Goal: Information Seeking & Learning: Learn about a topic

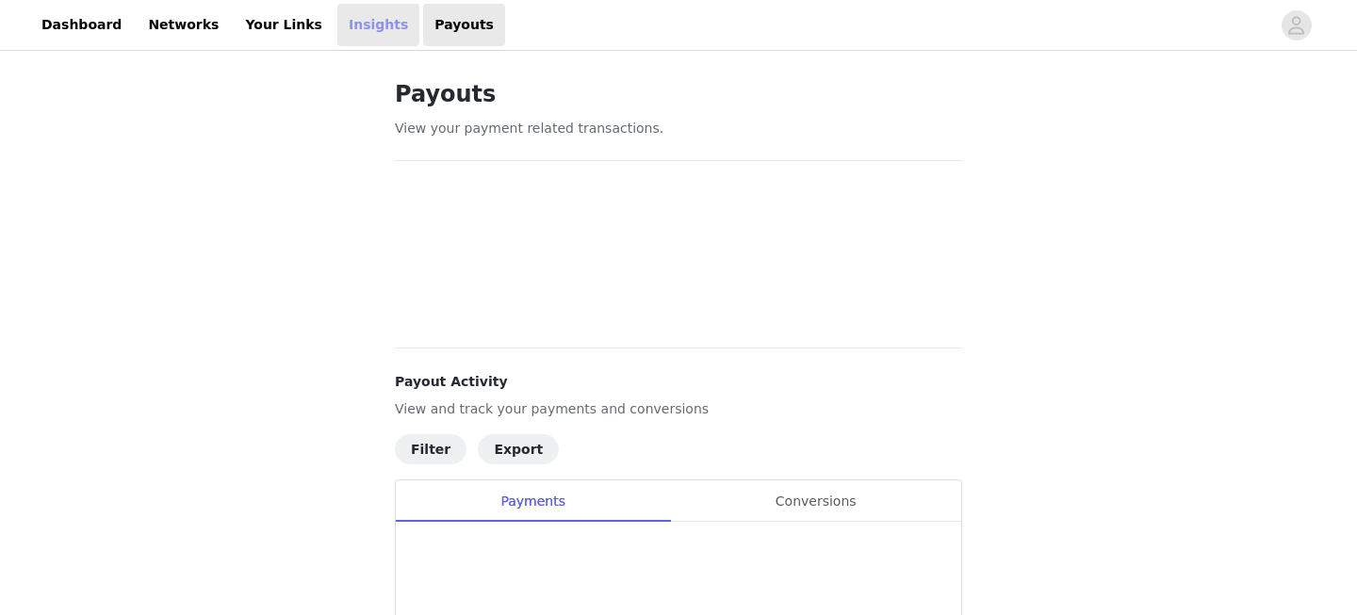
click at [337, 27] on link "Insights" at bounding box center [378, 25] width 82 height 42
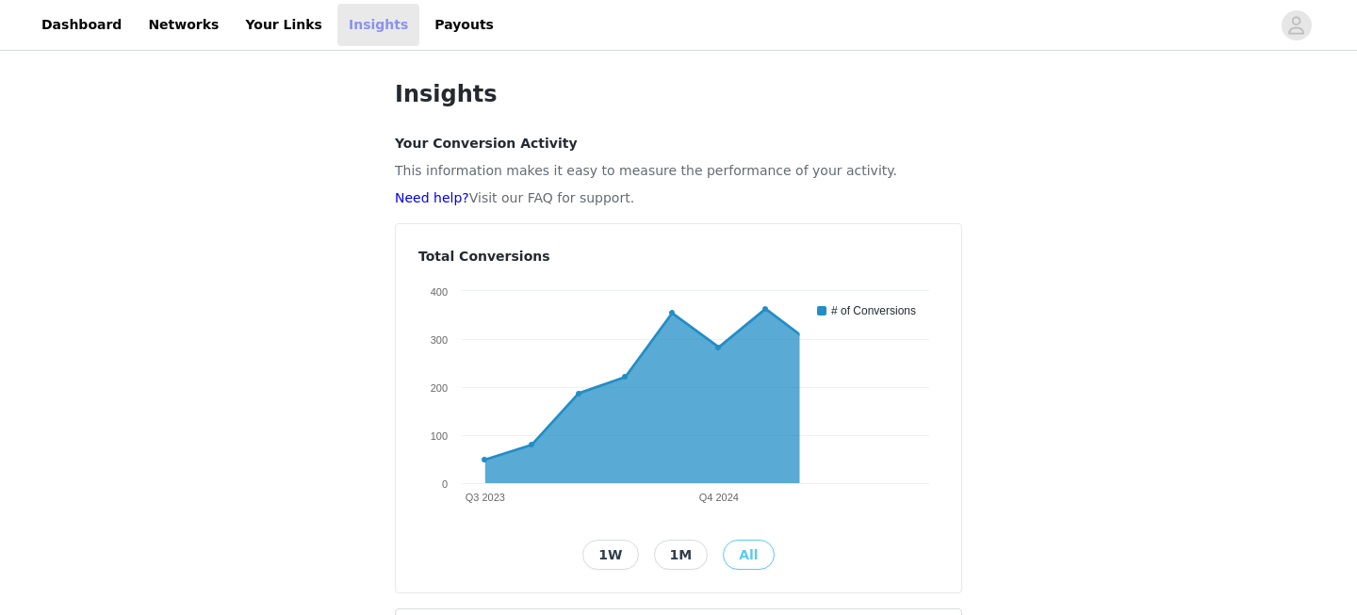
scroll to position [572, 0]
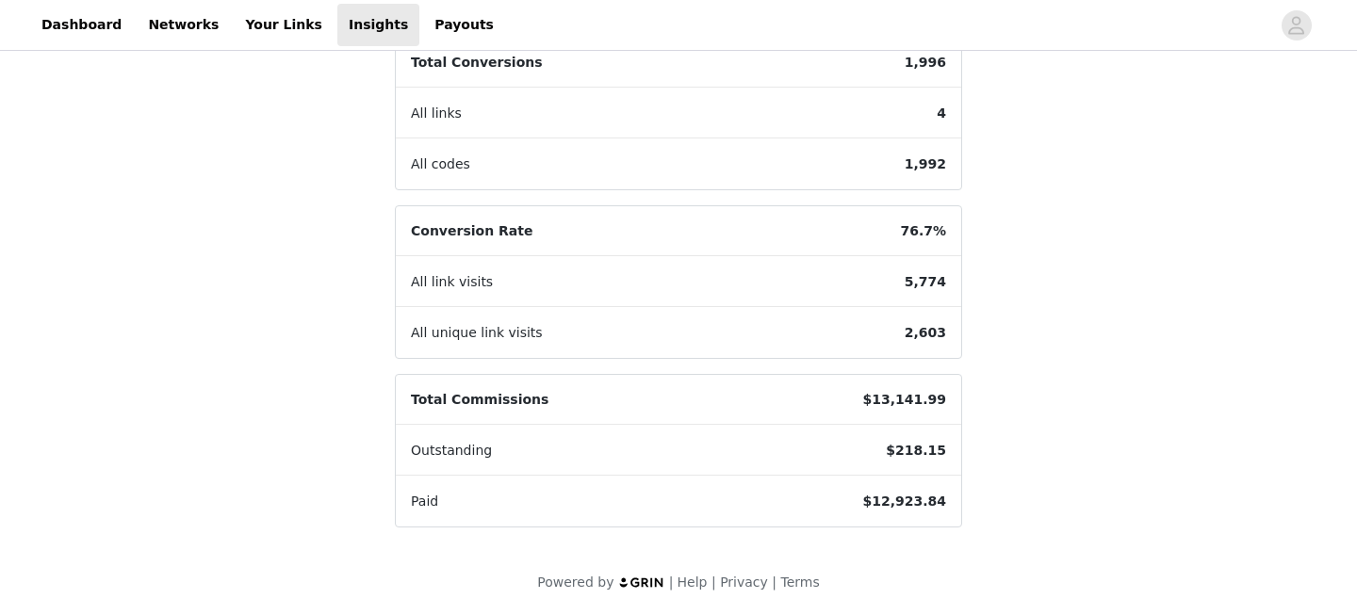
click at [925, 452] on span "$218.15" at bounding box center [916, 451] width 90 height 50
click at [1000, 269] on div "Insights Your Conversion Activity This information makes it easy to measure the…" at bounding box center [678, 49] width 1357 height 1133
